Goal: Find specific fact: Find contact information

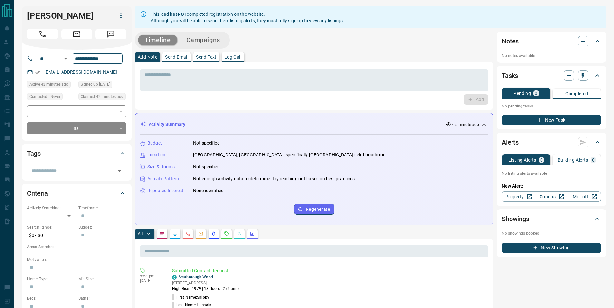
click at [118, 56] on input "**********" at bounding box center [97, 58] width 50 height 10
click at [65, 17] on h1 "[PERSON_NAME]" at bounding box center [66, 16] width 79 height 10
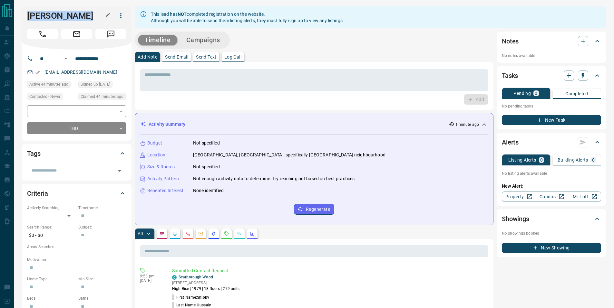
click at [65, 17] on h1 "[PERSON_NAME]" at bounding box center [66, 16] width 79 height 10
copy div "[PERSON_NAME]"
click at [92, 55] on input "**********" at bounding box center [97, 58] width 50 height 10
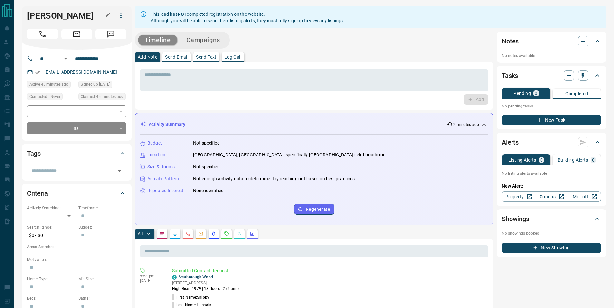
click at [45, 13] on h1 "[PERSON_NAME]" at bounding box center [66, 16] width 79 height 10
copy h1 "Shibby"
click at [79, 19] on h1 "[PERSON_NAME]" at bounding box center [66, 16] width 79 height 10
click at [78, 19] on h1 "[PERSON_NAME]" at bounding box center [66, 16] width 79 height 10
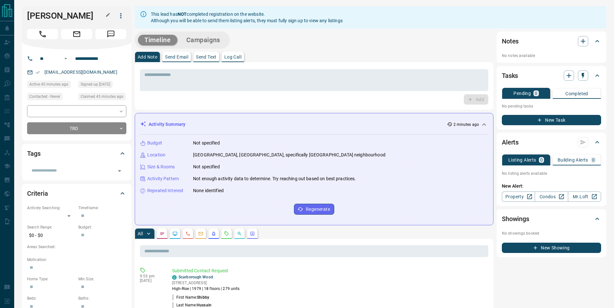
copy h1 "Hussain"
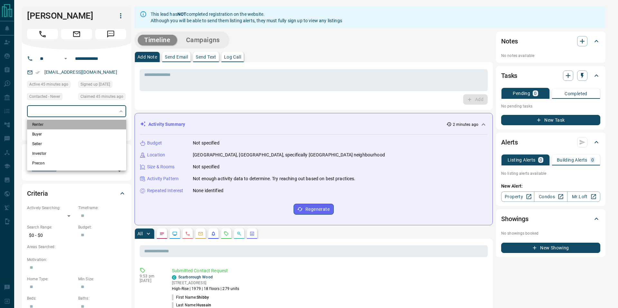
click at [47, 126] on li "Renter" at bounding box center [76, 125] width 99 height 10
click at [72, 110] on div at bounding box center [309, 154] width 618 height 308
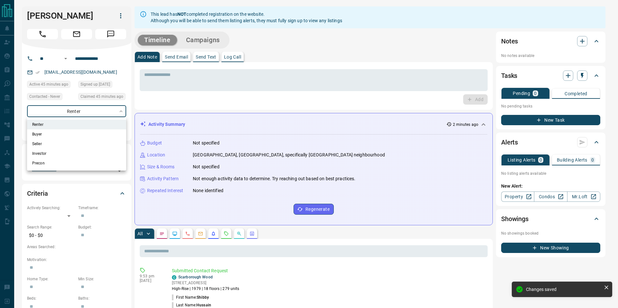
click at [43, 135] on li "Buyer" at bounding box center [76, 134] width 99 height 10
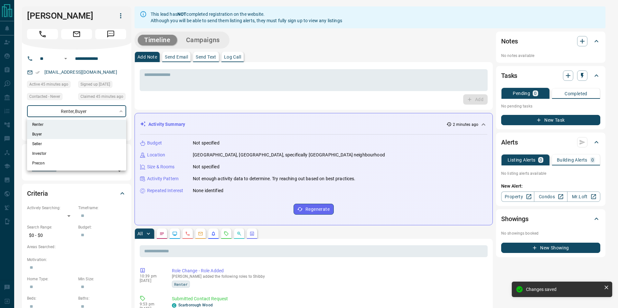
click at [103, 111] on div at bounding box center [309, 154] width 618 height 308
click at [52, 126] on li "Renter" at bounding box center [76, 125] width 99 height 10
type input "**********"
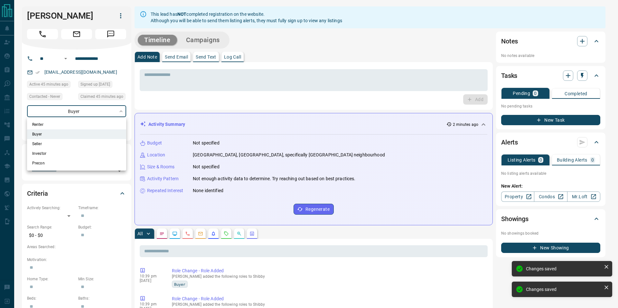
click at [142, 91] on div at bounding box center [309, 154] width 618 height 308
